Goal: Information Seeking & Learning: Learn about a topic

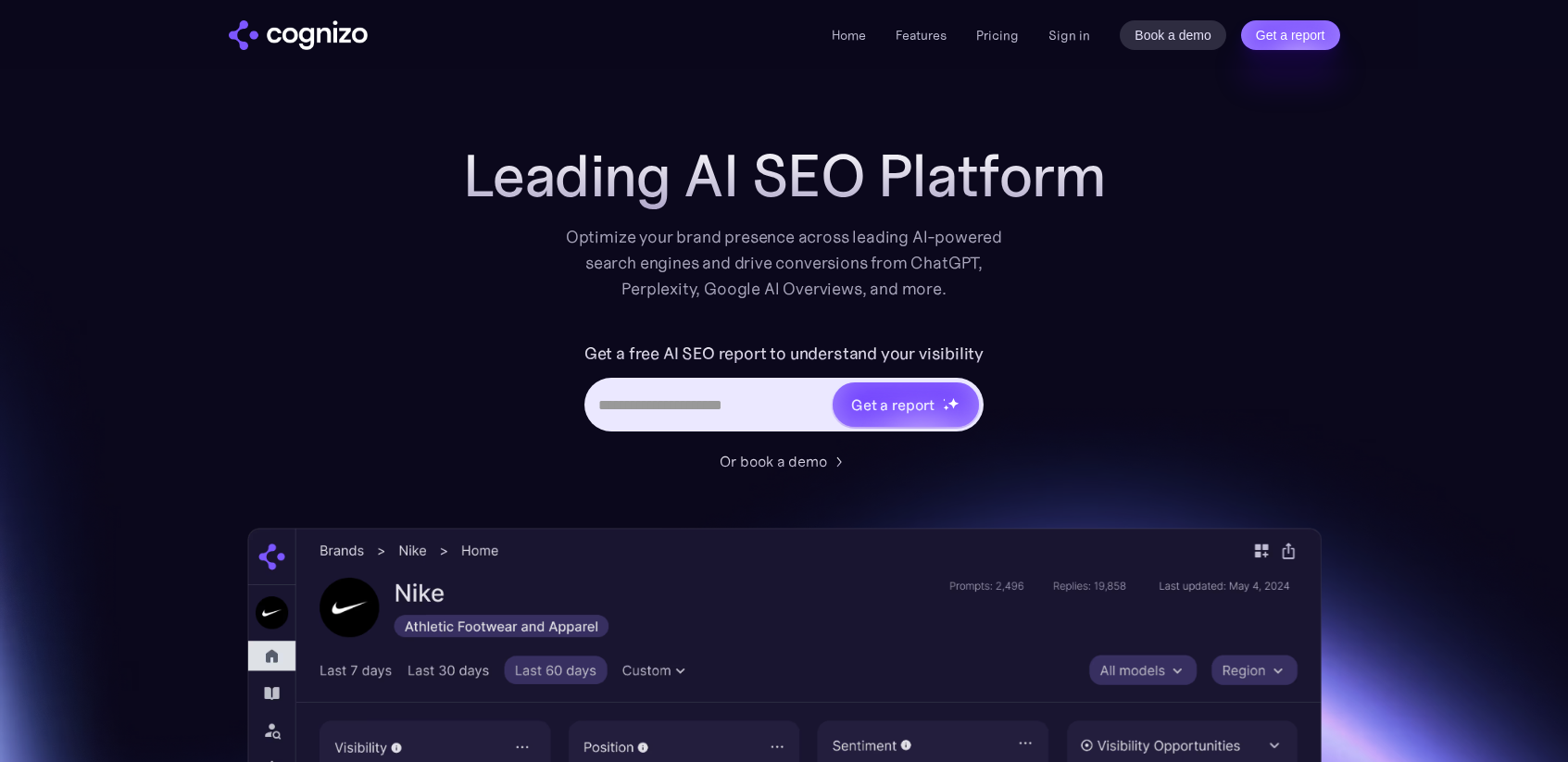
click at [702, 403] on input "Hero URL Input Form" at bounding box center [708, 405] width 244 height 35
type input "**********"
click at [1004, 36] on link "Pricing" at bounding box center [998, 35] width 43 height 17
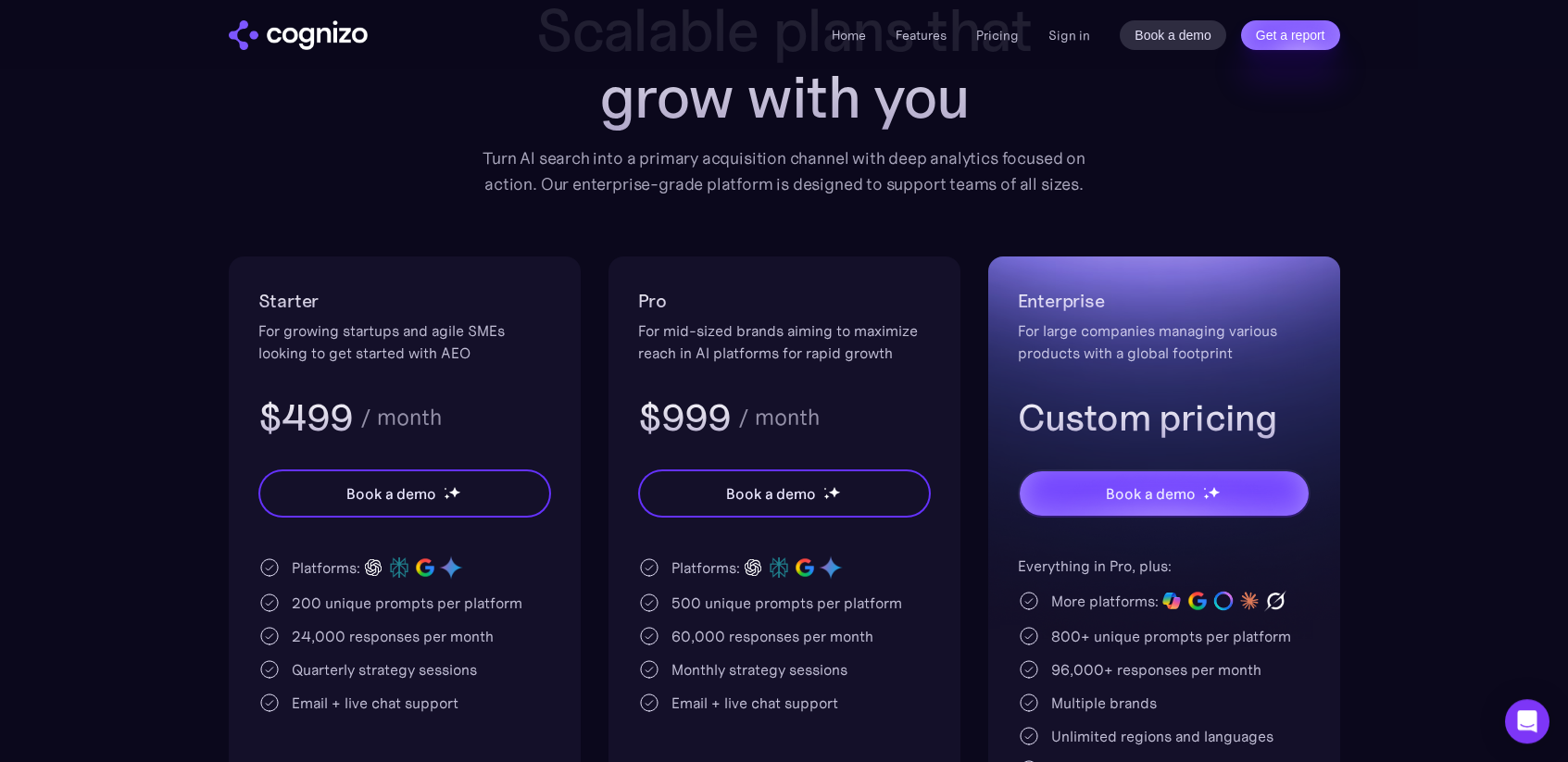
scroll to position [189, 0]
drag, startPoint x: 324, startPoint y: 666, endPoint x: 487, endPoint y: 668, distance: 163.0
click at [487, 668] on div "Quarterly strategy sessions" at bounding box center [405, 668] width 293 height 22
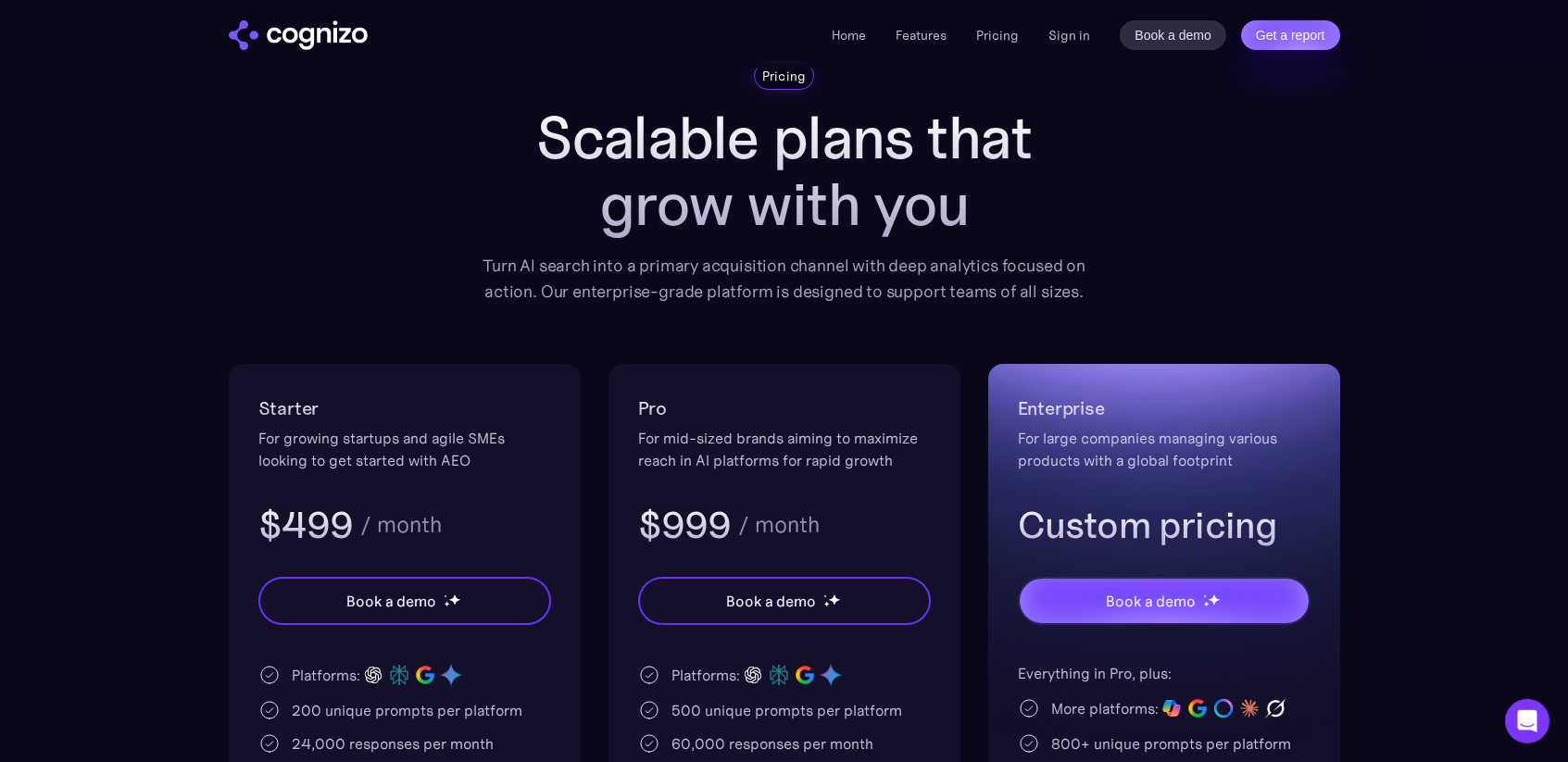
scroll to position [0, 0]
